Goal: Task Accomplishment & Management: Use online tool/utility

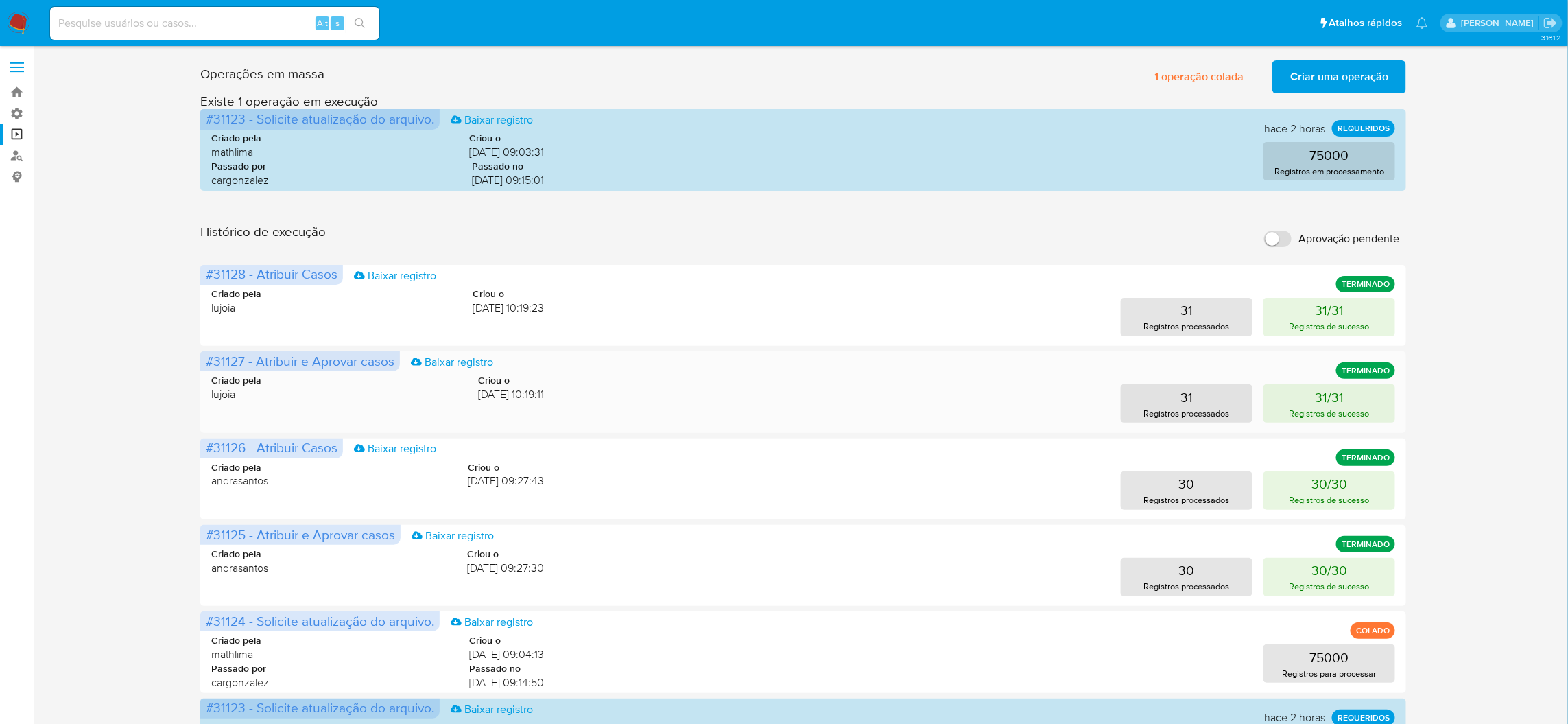
click at [229, 387] on span "lujoia" at bounding box center [236, 394] width 50 height 15
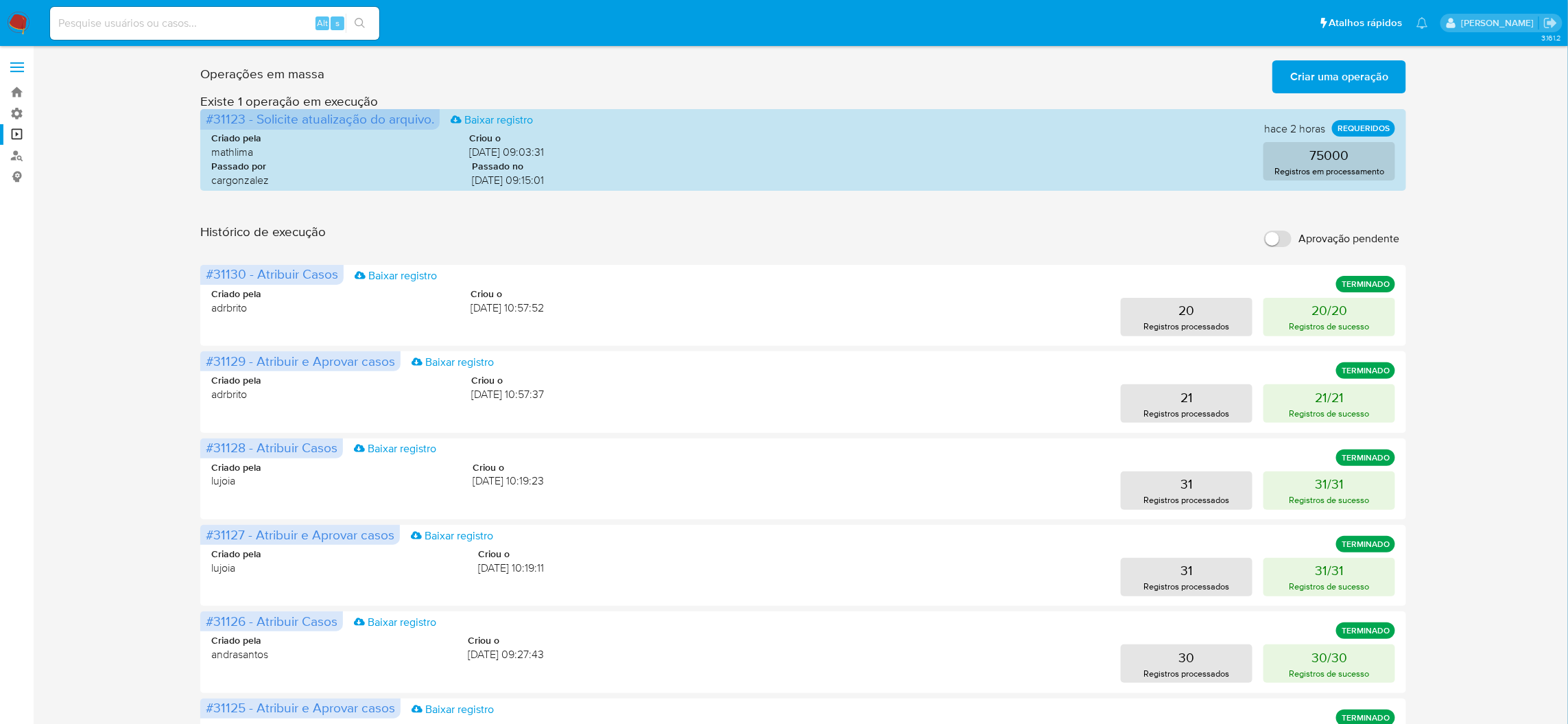
click at [1295, 85] on span "Criar uma operação" at bounding box center [1339, 77] width 98 height 30
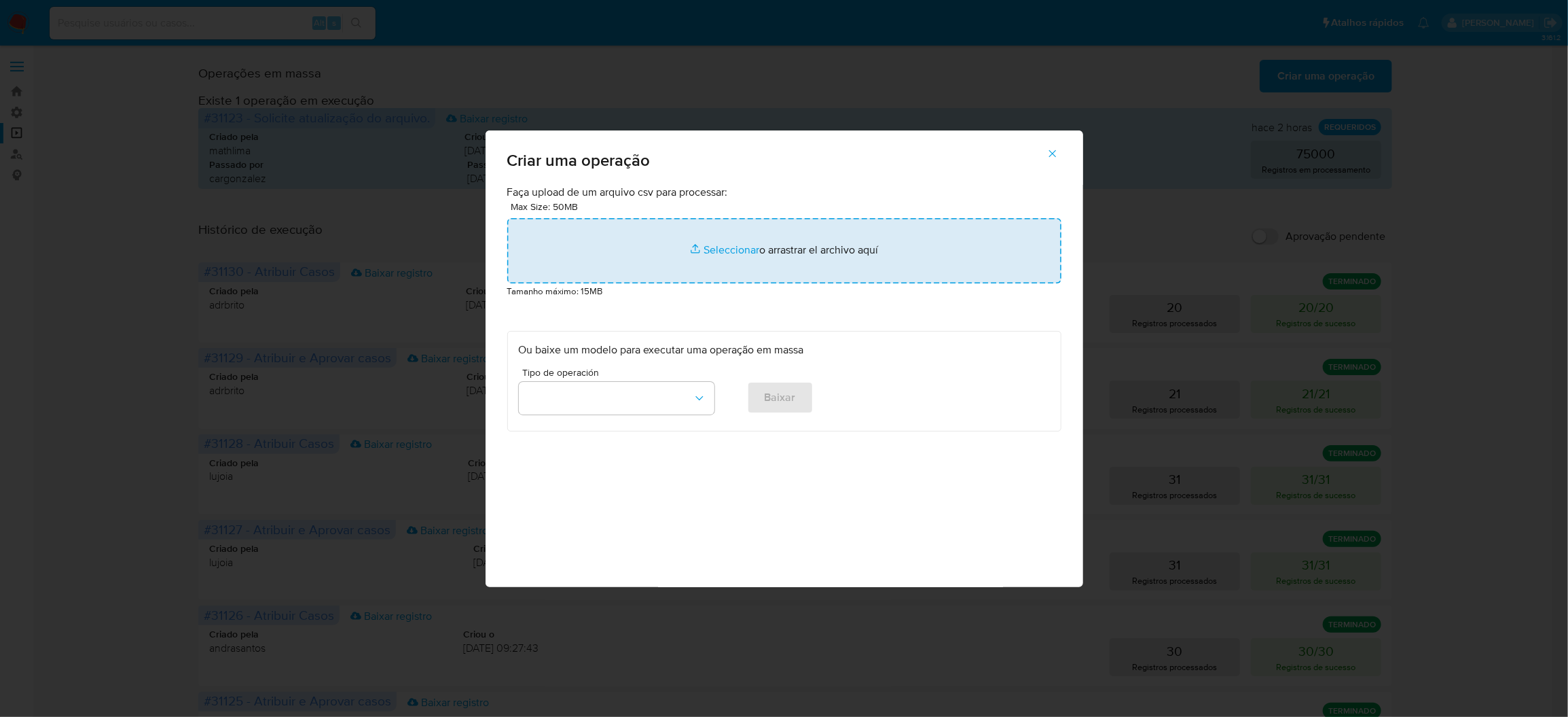
click at [828, 283] on input "file" at bounding box center [784, 250] width 554 height 65
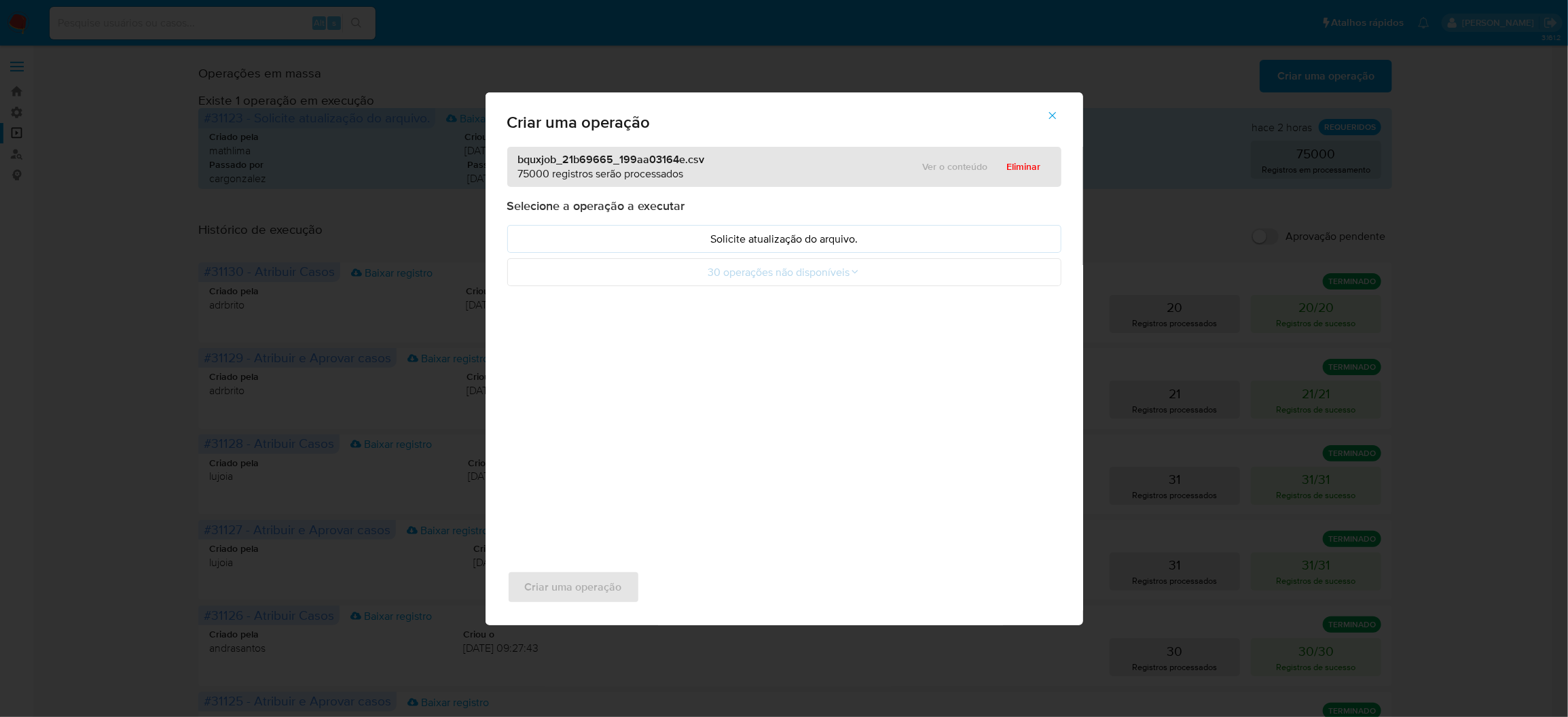
click at [860, 267] on div "Selecione a operação a executar Solicite atualização do arquivo. 30 operações n…" at bounding box center [784, 241] width 554 height 88
click at [866, 247] on p "Solicite atualização do arquivo." at bounding box center [784, 239] width 531 height 16
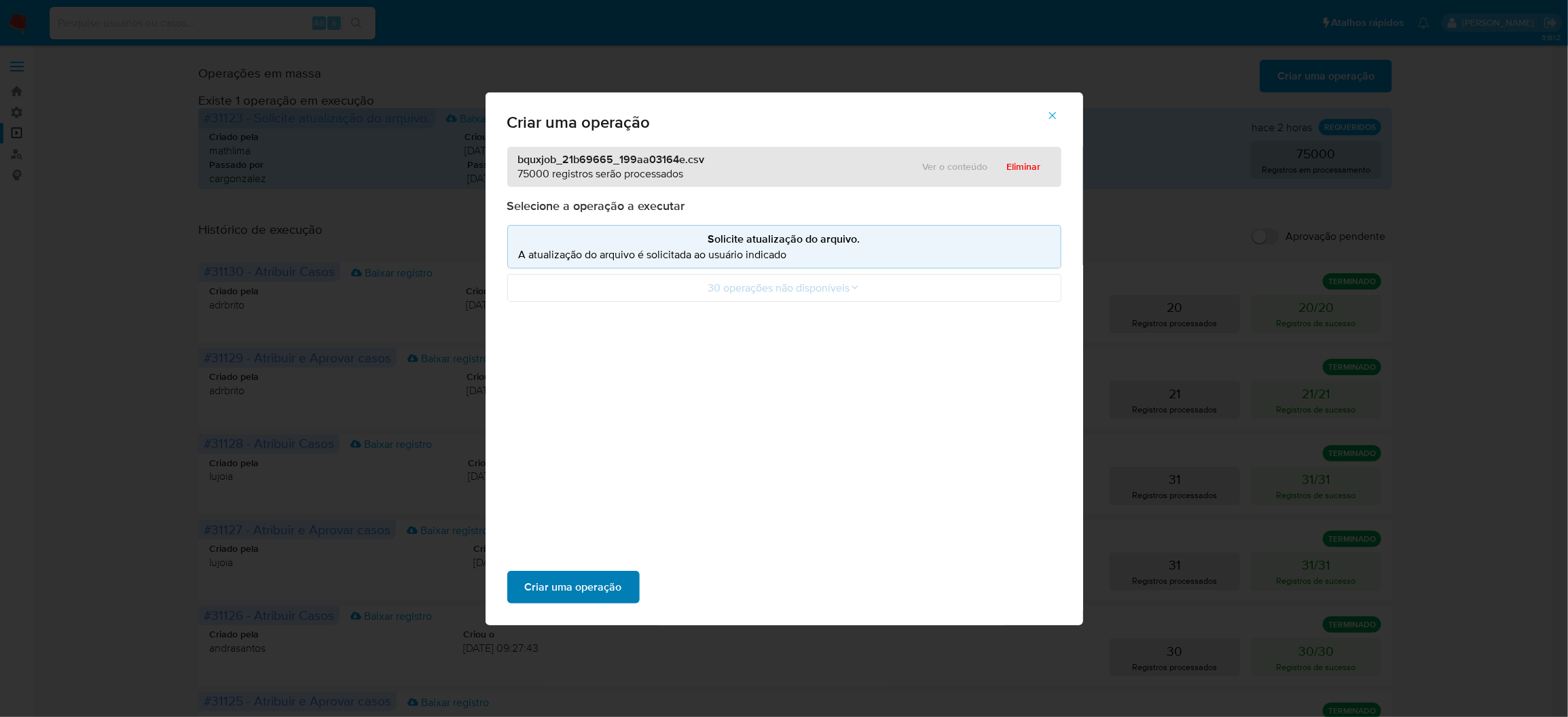
click at [622, 572] on span "Criar uma operação" at bounding box center [573, 587] width 97 height 30
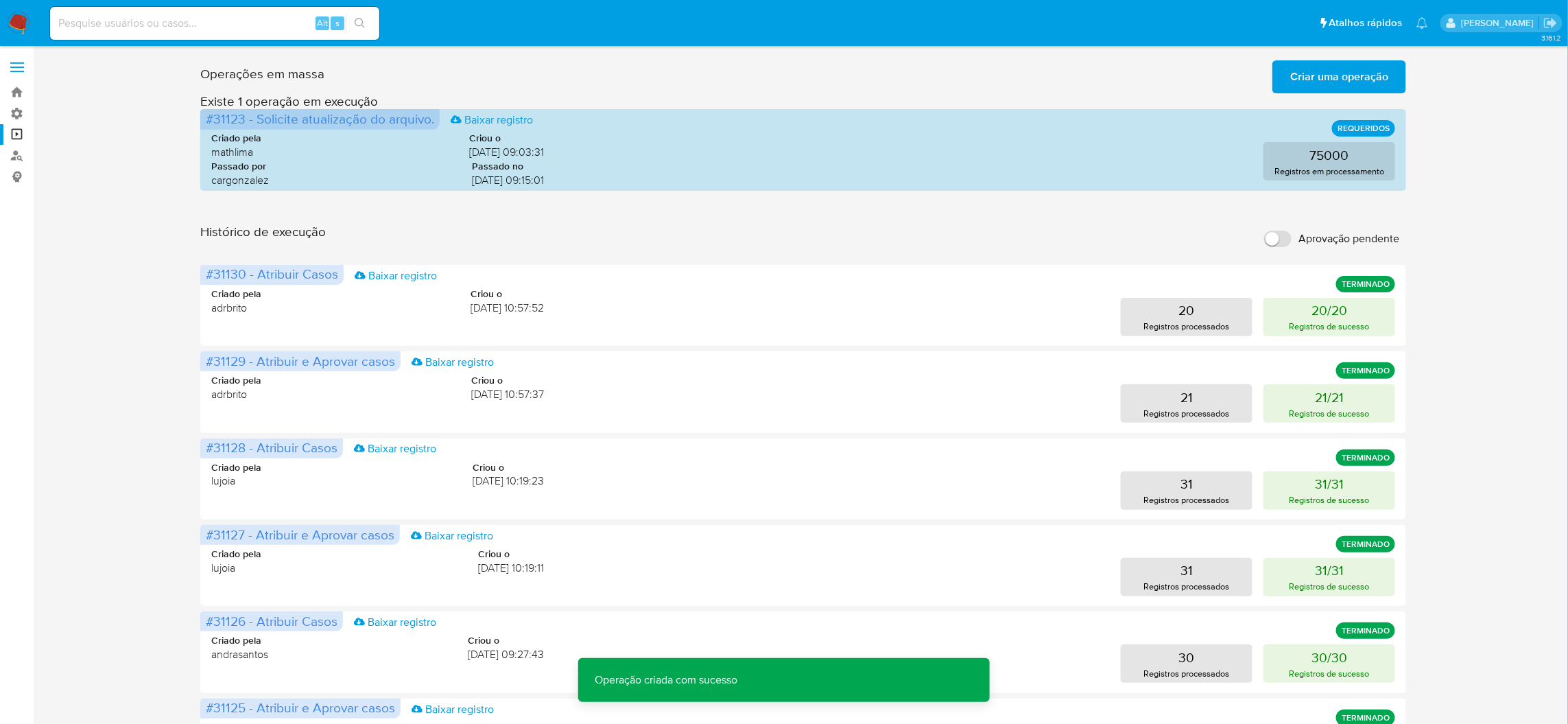
click at [1305, 84] on span "Criar uma operação" at bounding box center [1339, 77] width 98 height 30
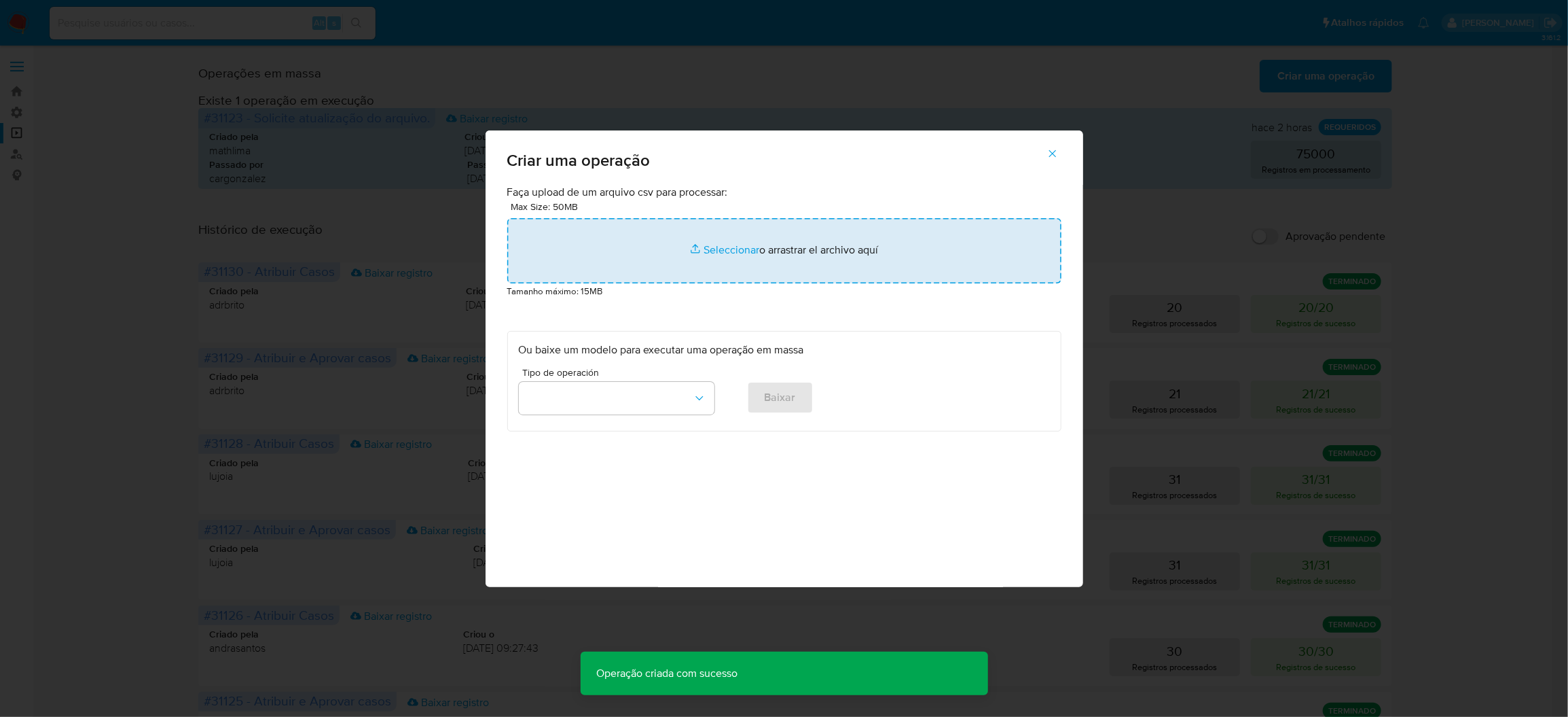
click at [667, 283] on input "file" at bounding box center [784, 250] width 554 height 65
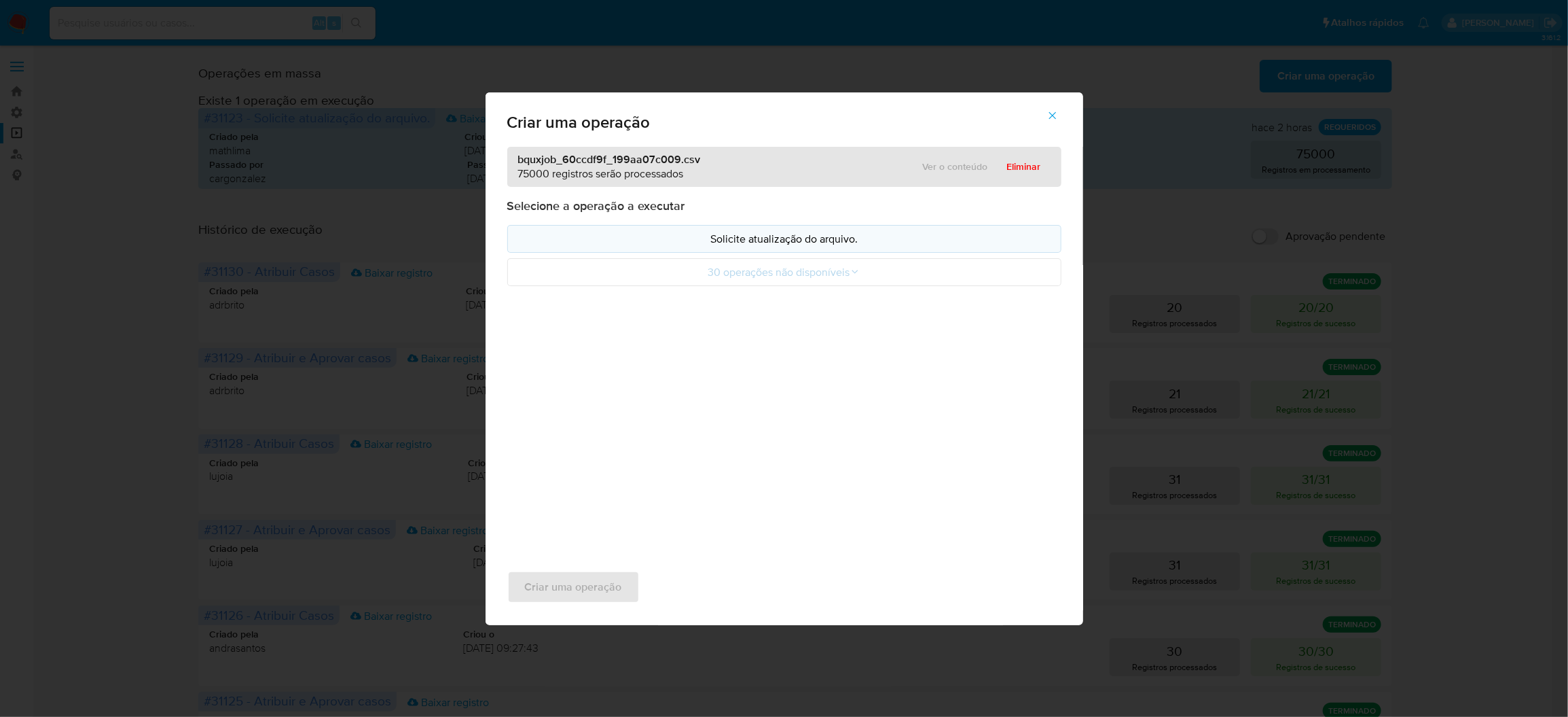
click at [702, 253] on button "Solicite atualização do arquivo." at bounding box center [784, 239] width 554 height 28
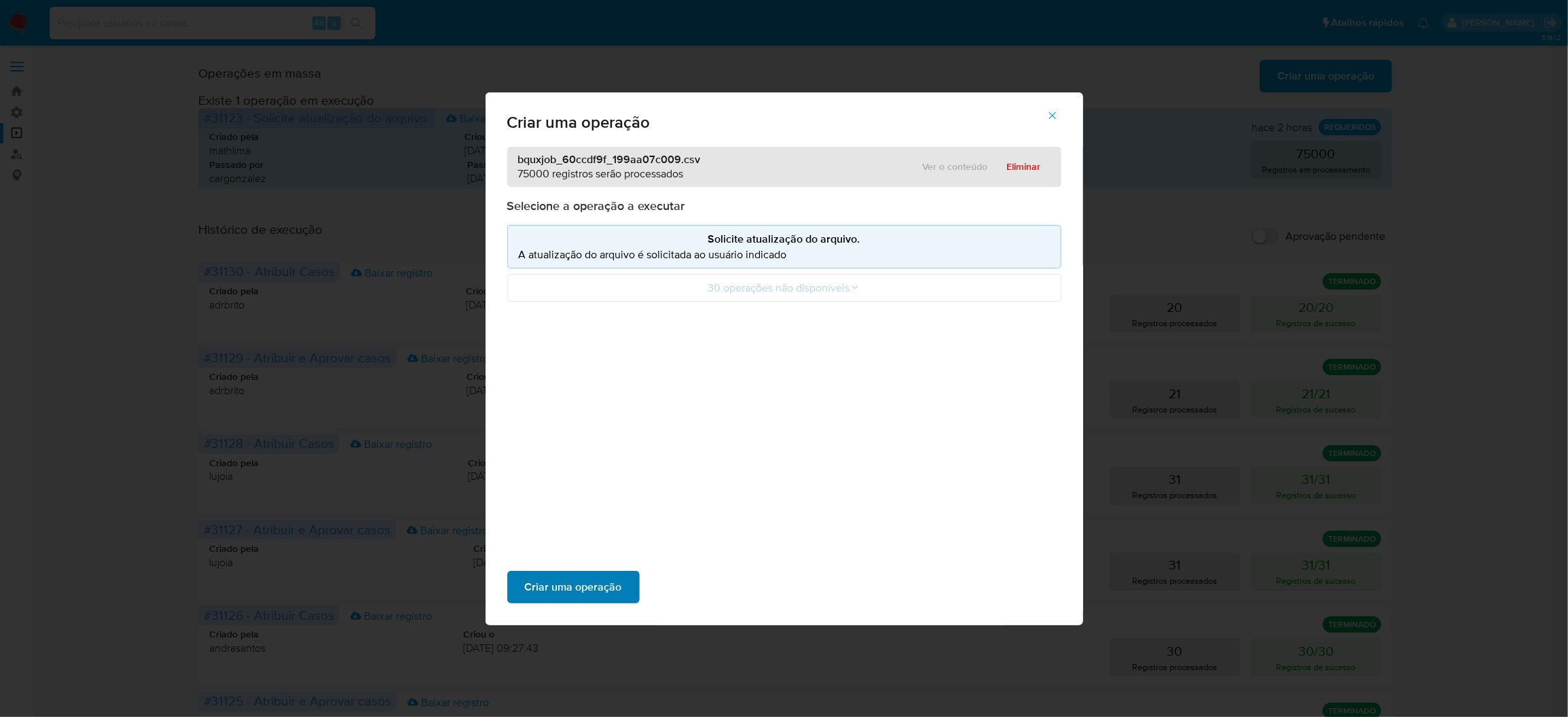
click at [622, 572] on span "Criar uma operação" at bounding box center [573, 587] width 97 height 30
